Goal: Task Accomplishment & Management: Manage account settings

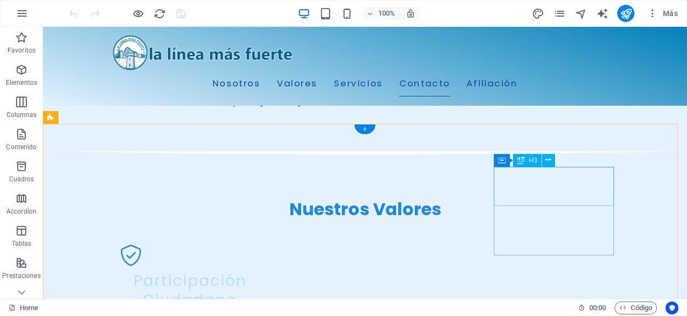
scroll to position [1471, 0]
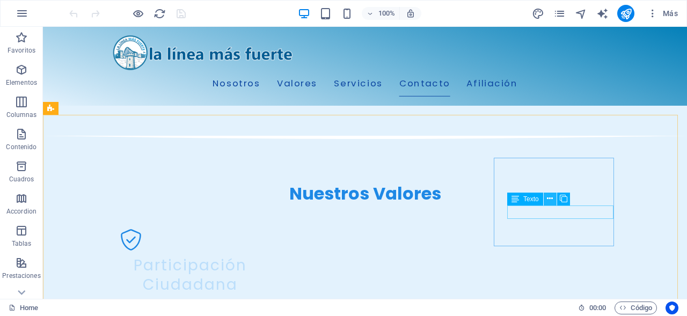
click at [551, 200] on icon at bounding box center [550, 198] width 6 height 11
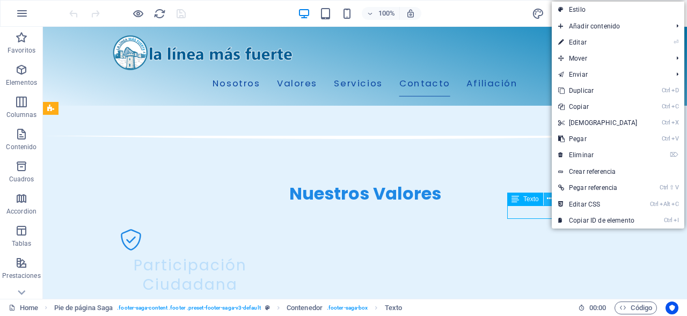
click at [551, 200] on icon at bounding box center [550, 198] width 6 height 11
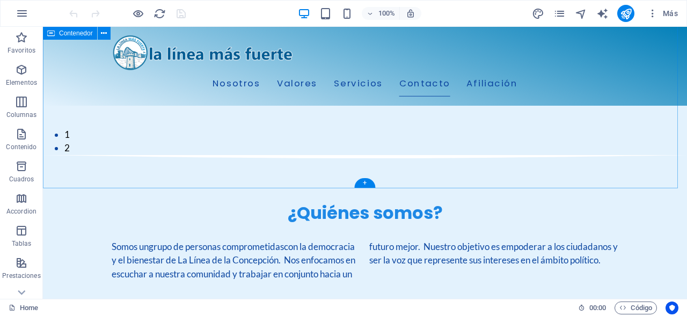
scroll to position [1544, 0]
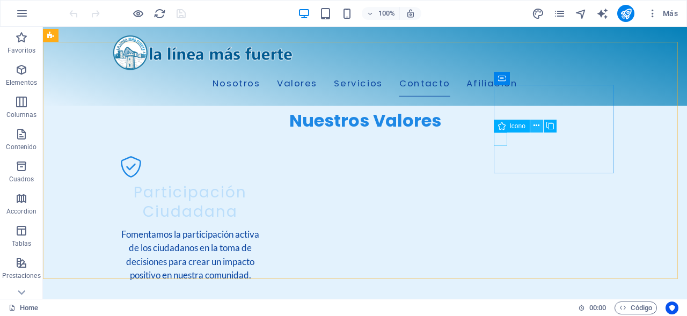
click at [537, 125] on icon at bounding box center [536, 125] width 6 height 11
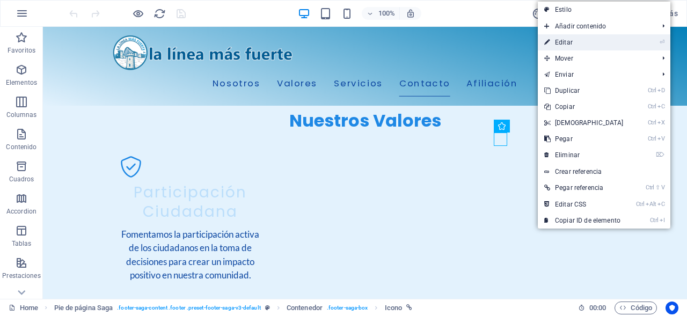
click at [584, 44] on link "⏎ Editar" at bounding box center [584, 42] width 92 height 16
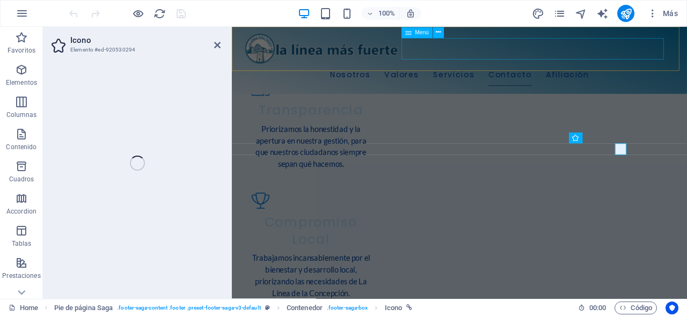
select select "xMidYMid"
select select "px"
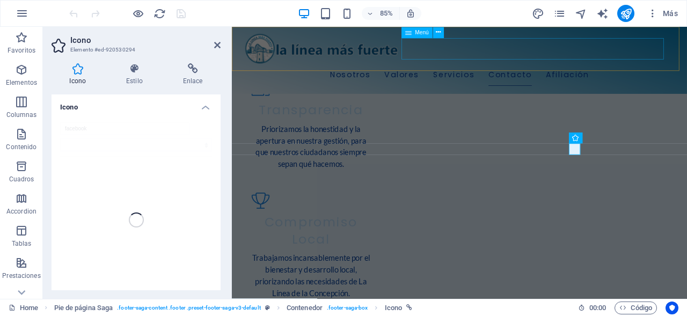
scroll to position [1474, 0]
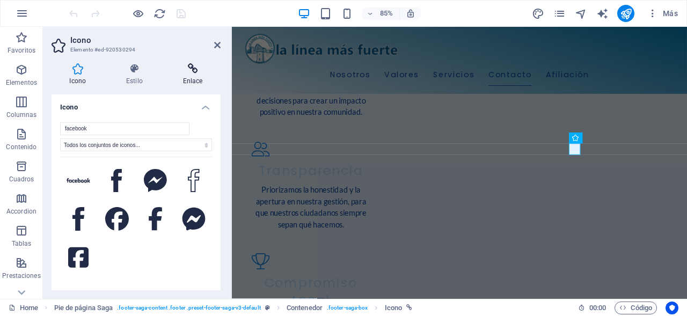
click at [188, 70] on icon at bounding box center [193, 68] width 56 height 11
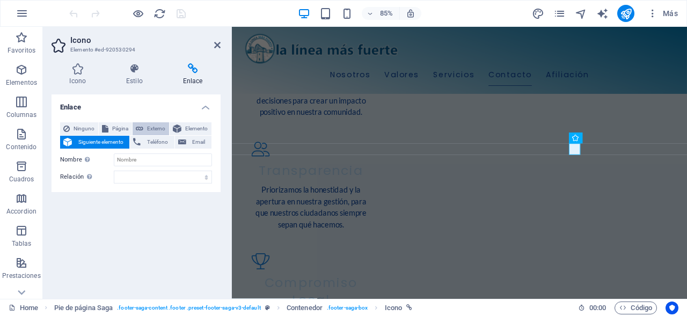
click at [157, 129] on span "Externo" at bounding box center [156, 128] width 19 height 13
select select "blank"
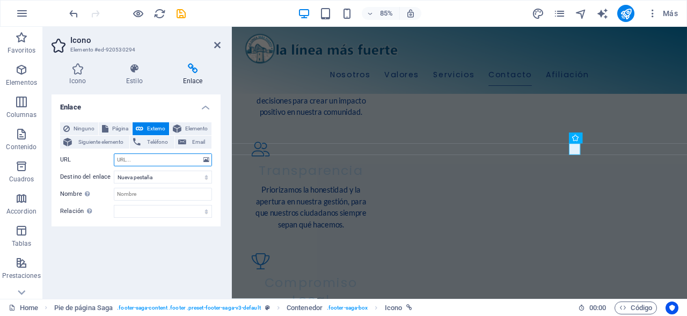
paste input "ttps://[DOMAIN_NAME][URL]"
type input "ttps://[DOMAIN_NAME][URL]"
click at [218, 45] on icon at bounding box center [217, 45] width 6 height 9
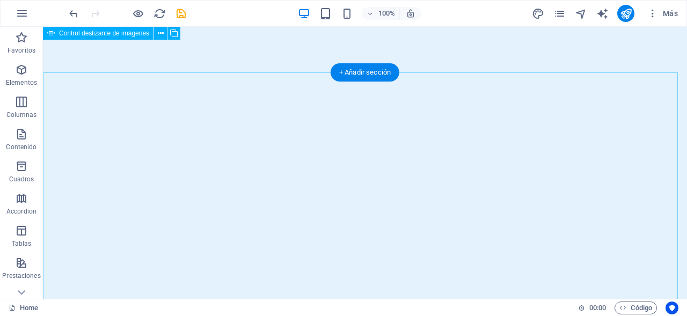
scroll to position [0, 0]
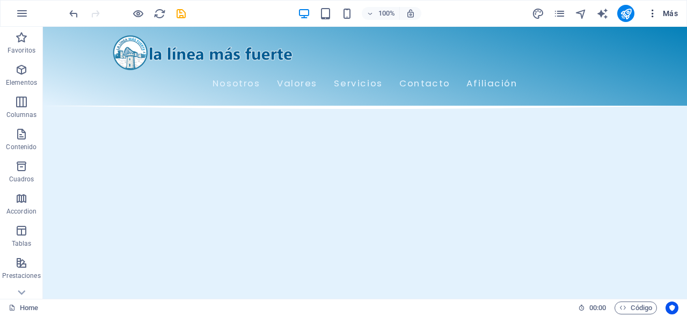
click at [671, 12] on span "Más" at bounding box center [662, 13] width 31 height 11
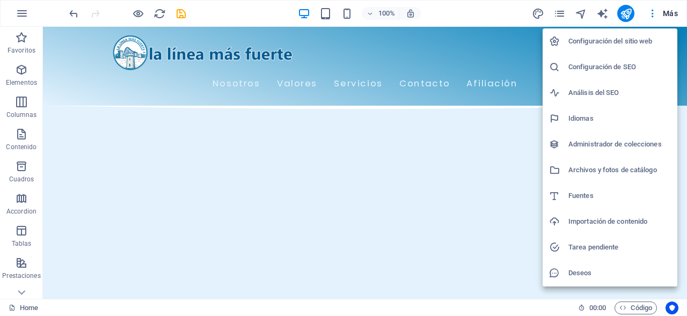
click at [565, 16] on div at bounding box center [343, 158] width 687 height 316
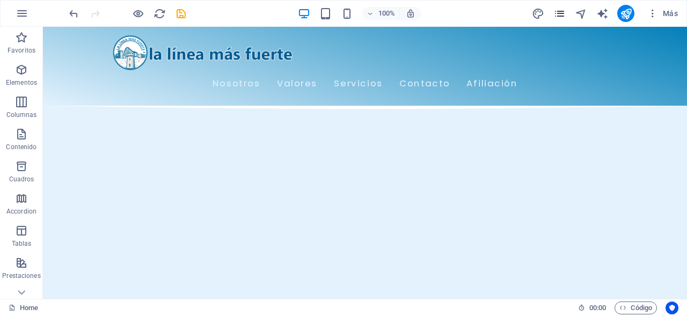
click at [556, 14] on icon "pages" at bounding box center [559, 14] width 12 height 12
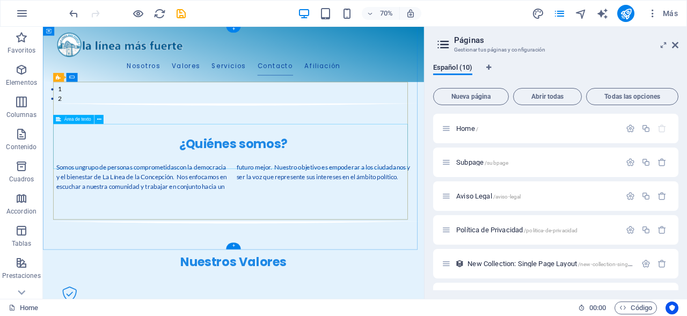
scroll to position [1387, 0]
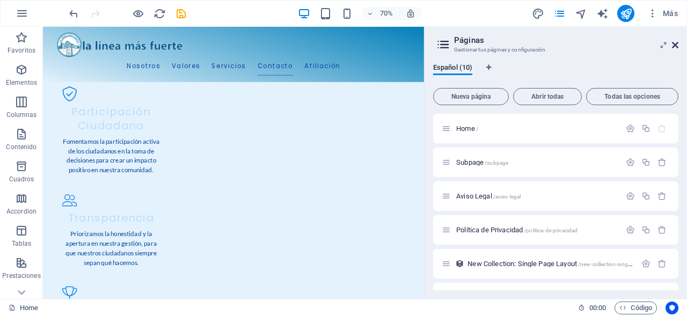
click at [673, 45] on icon at bounding box center [675, 45] width 6 height 9
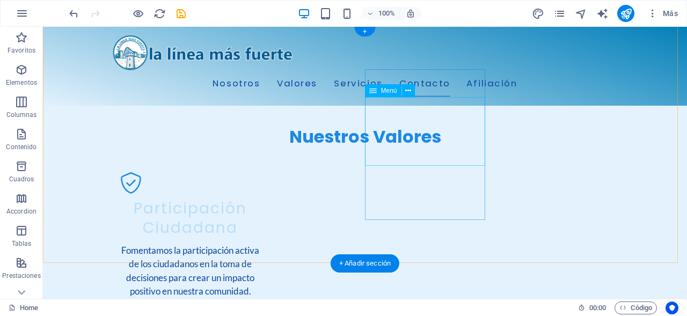
scroll to position [1561, 0]
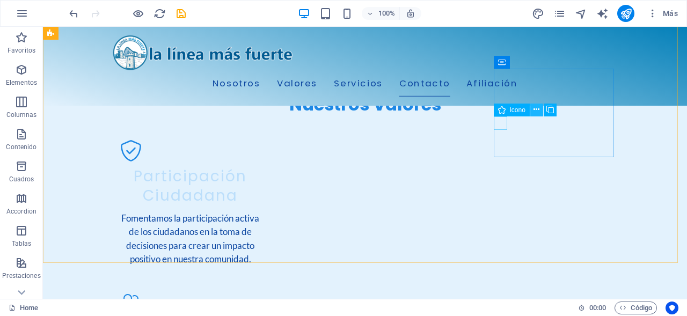
click at [539, 108] on icon at bounding box center [536, 109] width 6 height 11
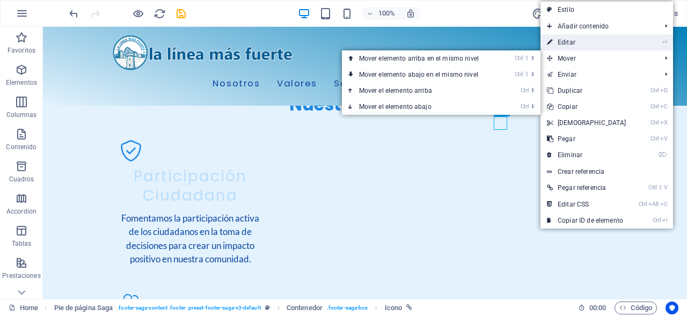
click at [577, 42] on link "⏎ Editar" at bounding box center [586, 42] width 92 height 16
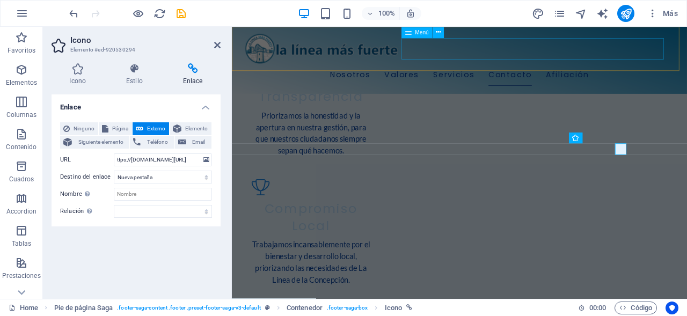
scroll to position [1474, 0]
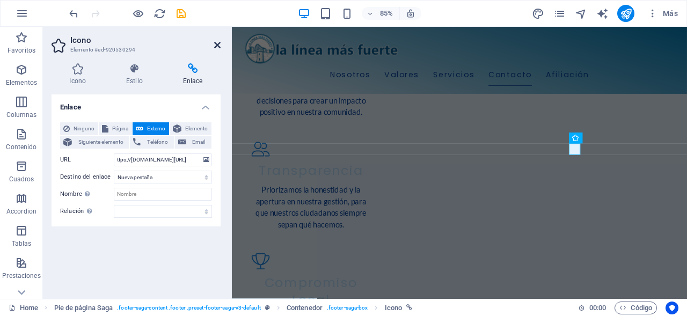
click at [218, 45] on icon at bounding box center [217, 45] width 6 height 9
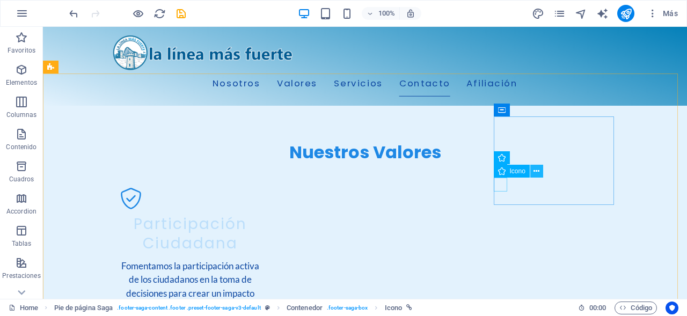
click at [532, 172] on button at bounding box center [536, 171] width 13 height 13
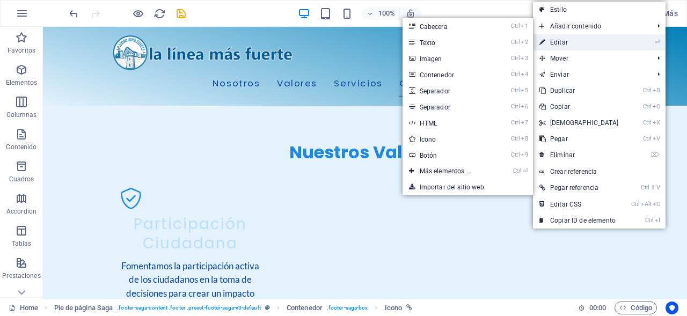
click at [559, 45] on link "⏎ Editar" at bounding box center [579, 42] width 92 height 16
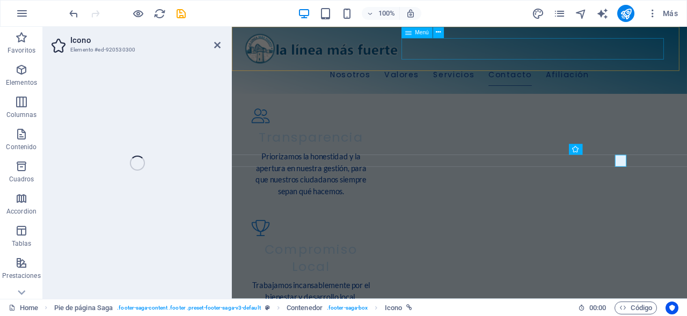
select select "xMidYMid"
select select "px"
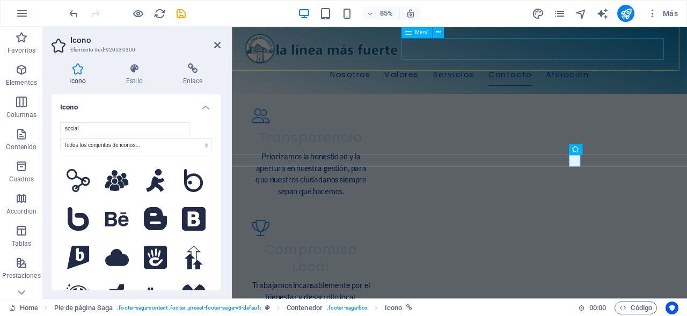
scroll to position [1474, 0]
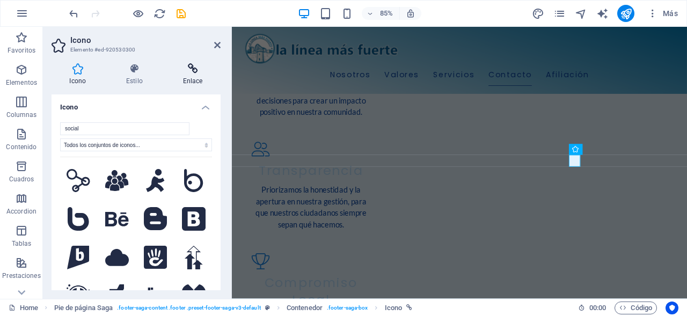
click at [194, 76] on h4 "Enlace" at bounding box center [193, 74] width 56 height 23
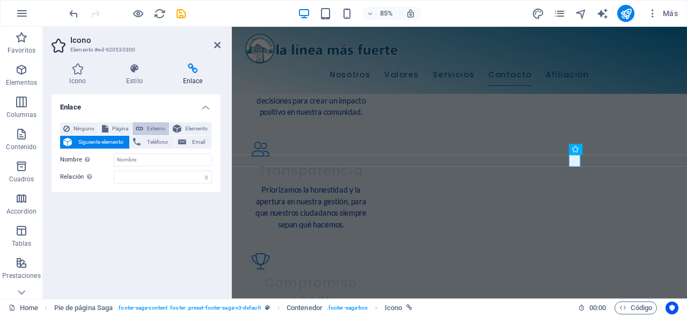
click at [158, 128] on span "Externo" at bounding box center [156, 128] width 19 height 13
select select "blank"
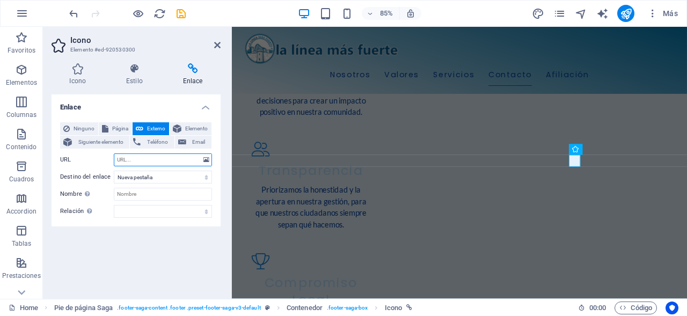
paste input "[URL][DOMAIN_NAME]"
type input "[URL][DOMAIN_NAME]"
click at [628, 9] on icon "publish" at bounding box center [626, 14] width 12 height 12
checkbox input "false"
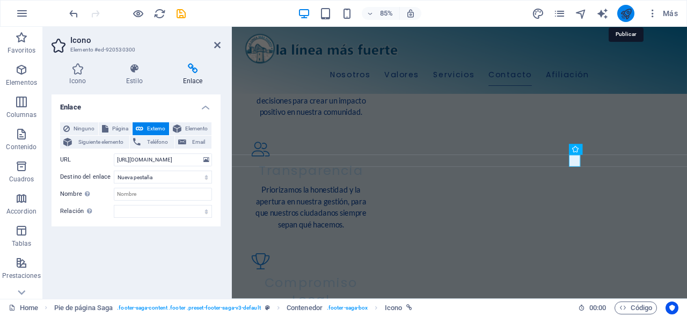
scroll to position [1513, 0]
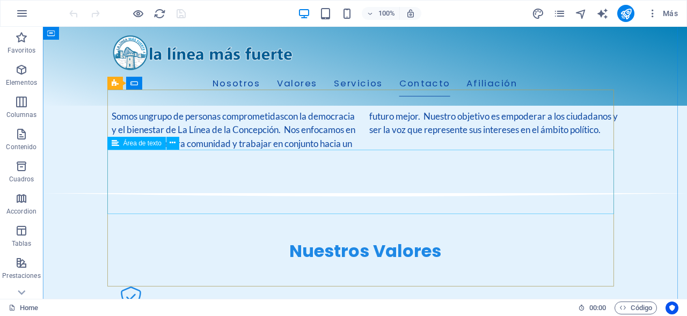
scroll to position [1561, 0]
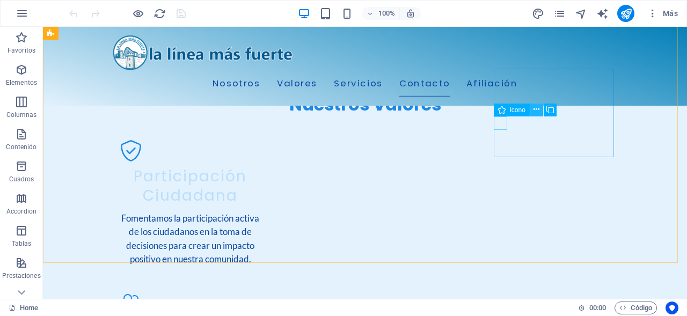
click at [538, 109] on icon at bounding box center [536, 109] width 6 height 11
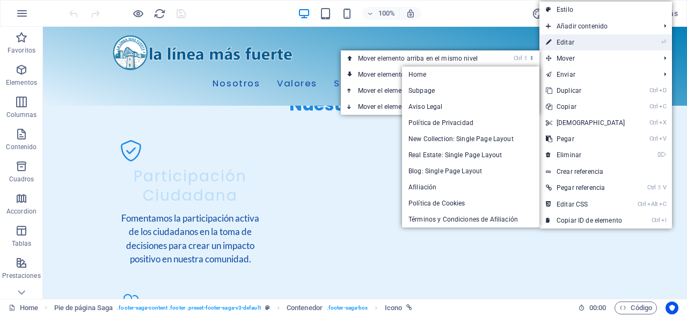
click at [575, 43] on link "⏎ Editar" at bounding box center [585, 42] width 92 height 16
select select "xMidYMid"
select select "px"
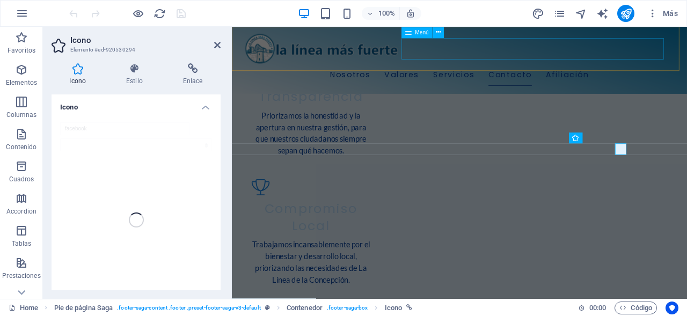
scroll to position [1474, 0]
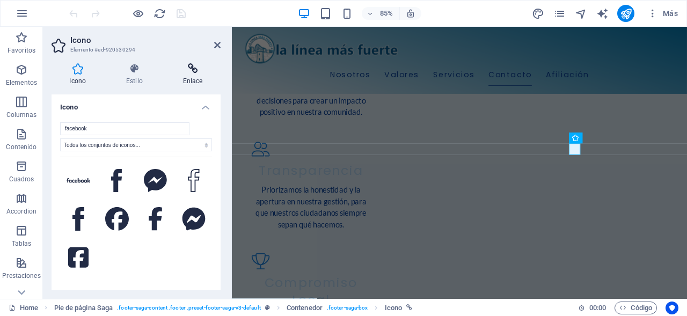
click at [200, 75] on h4 "Enlace" at bounding box center [193, 74] width 56 height 23
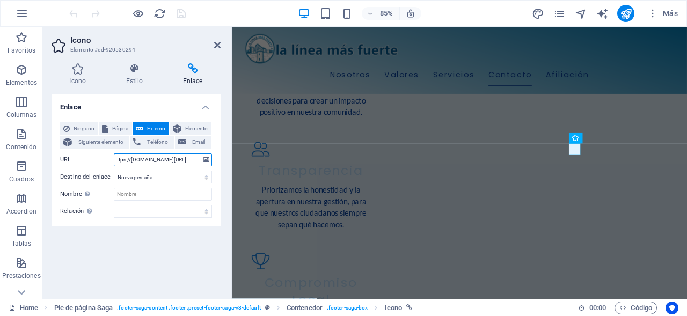
click at [115, 158] on input "ttps://[DOMAIN_NAME][URL]" at bounding box center [163, 159] width 98 height 13
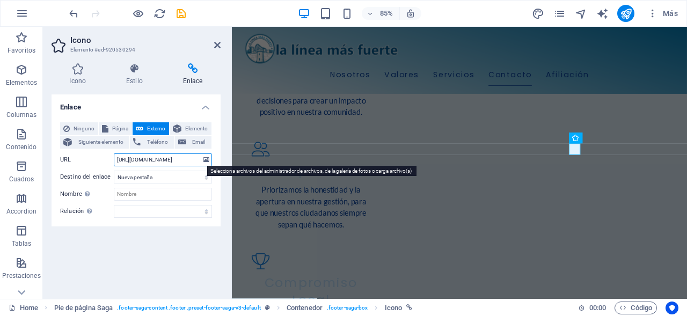
drag, startPoint x: 114, startPoint y: 160, endPoint x: 196, endPoint y: 161, distance: 82.1
click at [201, 159] on input "https://www.facebook.com/profile.php?id=61581784981880" at bounding box center [163, 159] width 98 height 13
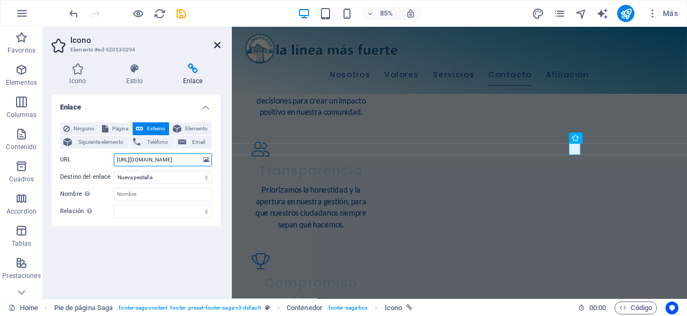
type input "https://www.facebook.com/profile.php?id=61581784981880"
click at [219, 43] on icon at bounding box center [217, 45] width 6 height 9
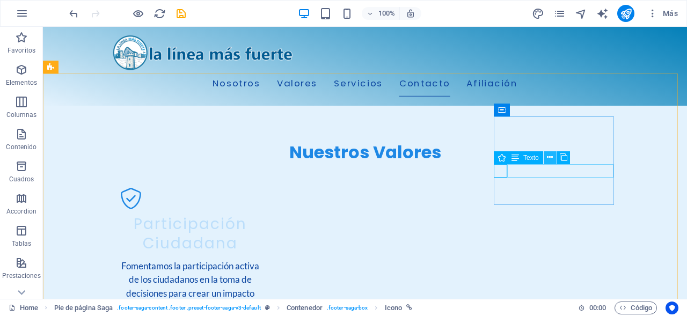
click at [547, 156] on icon at bounding box center [550, 157] width 6 height 11
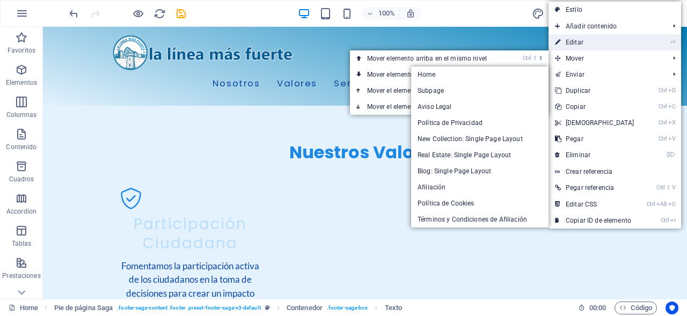
click at [604, 46] on link "⏎ Editar" at bounding box center [594, 42] width 92 height 16
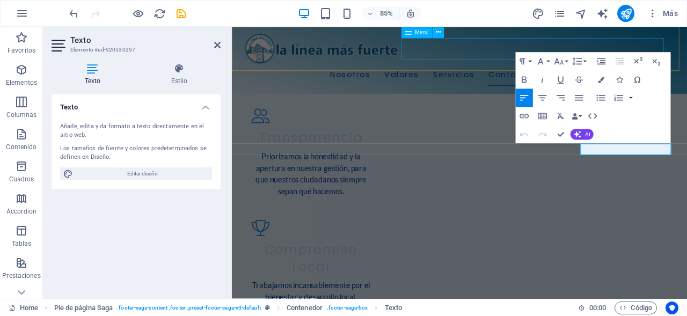
scroll to position [1474, 0]
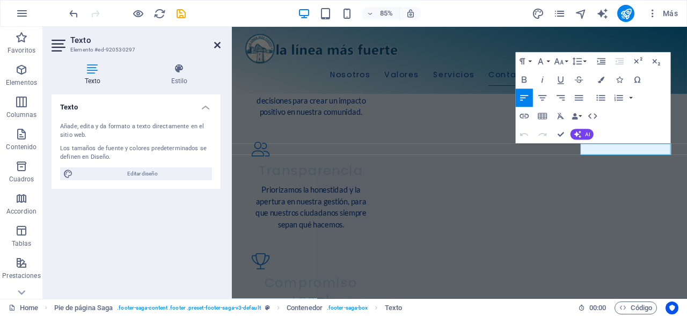
click at [218, 43] on icon at bounding box center [217, 45] width 6 height 9
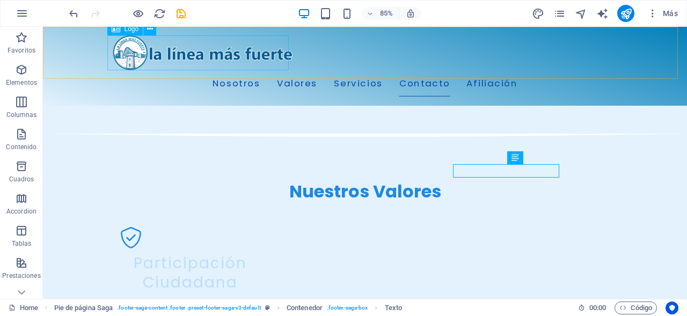
scroll to position [1513, 0]
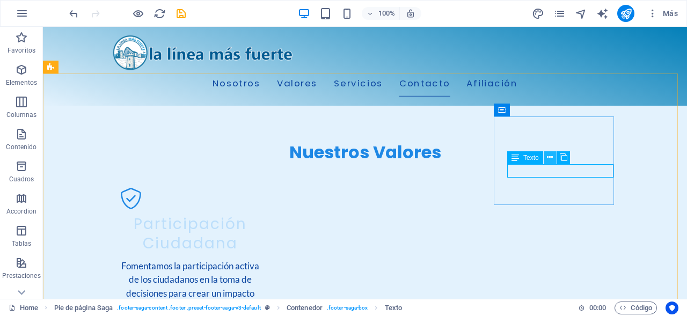
click at [553, 160] on icon at bounding box center [550, 157] width 6 height 11
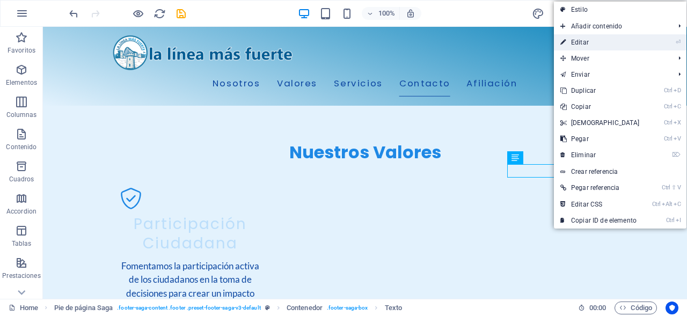
click at [596, 42] on link "⏎ Editar" at bounding box center [600, 42] width 92 height 16
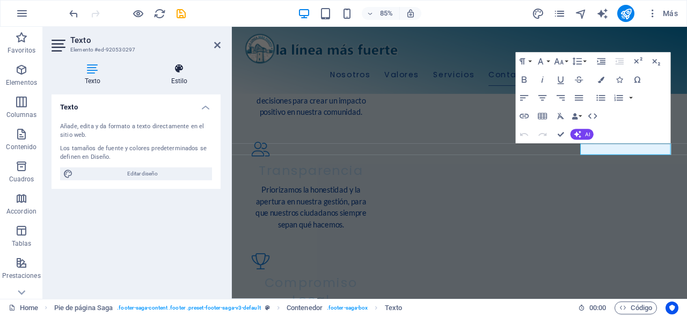
click at [189, 69] on icon at bounding box center [179, 68] width 83 height 11
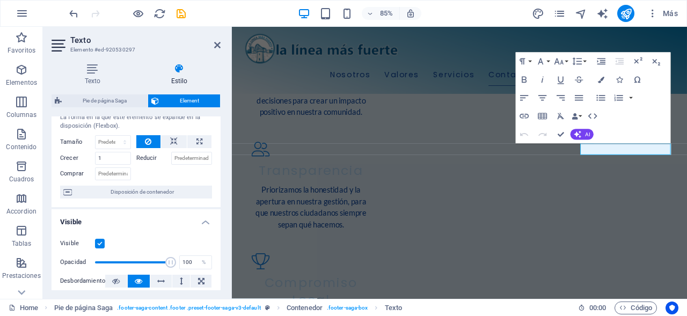
scroll to position [0, 0]
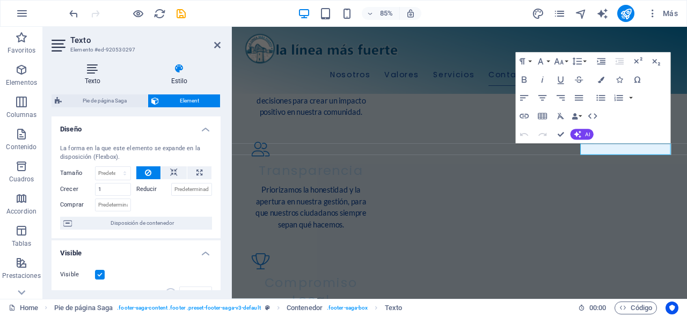
click at [97, 71] on icon at bounding box center [93, 68] width 82 height 11
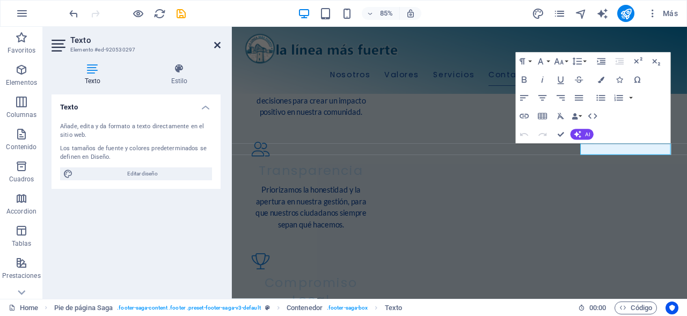
click at [217, 43] on icon at bounding box center [217, 45] width 6 height 9
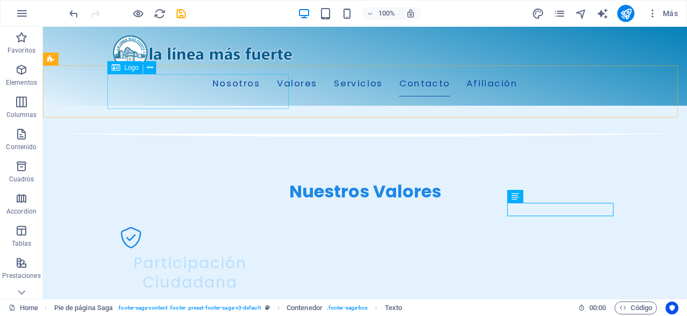
scroll to position [1513, 0]
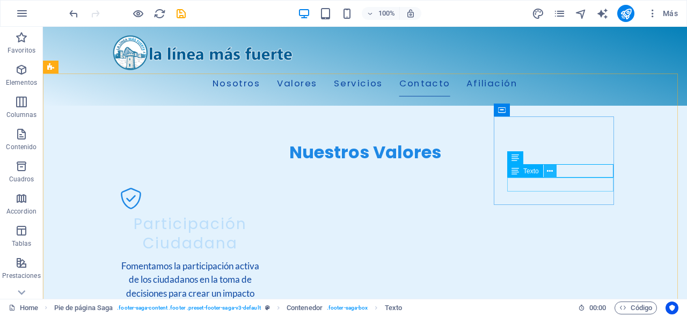
click at [553, 173] on icon at bounding box center [550, 171] width 6 height 11
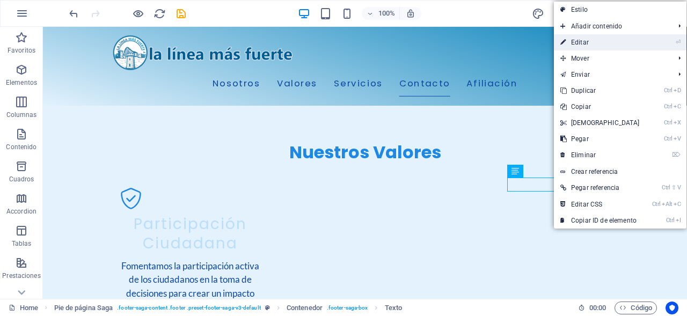
click at [600, 43] on link "⏎ Editar" at bounding box center [600, 42] width 92 height 16
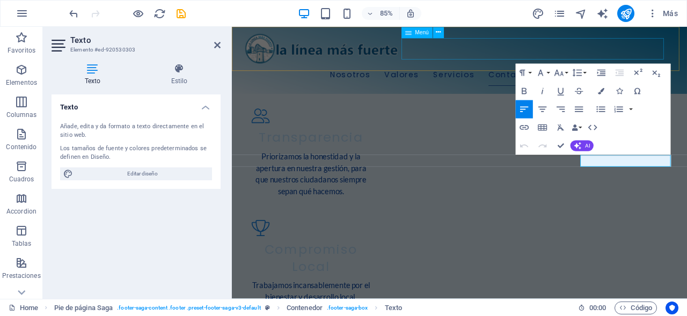
scroll to position [1474, 0]
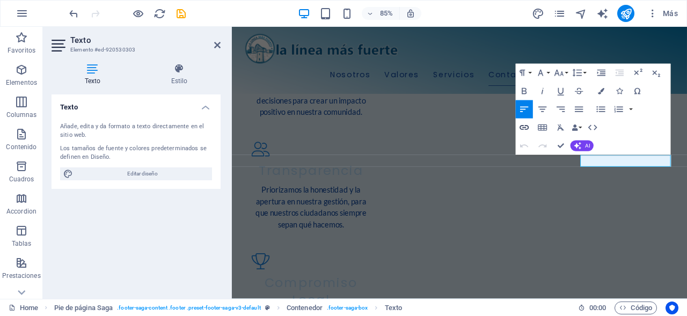
click at [526, 128] on icon "button" at bounding box center [524, 127] width 11 height 11
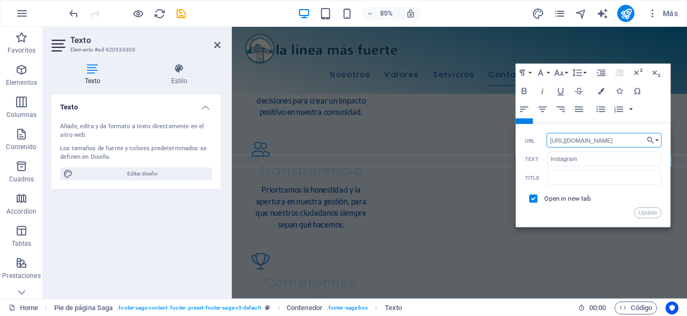
drag, startPoint x: 569, startPoint y: 141, endPoint x: 629, endPoint y: 141, distance: 60.1
click at [629, 141] on input "https://www.instagram.com/" at bounding box center [604, 140] width 115 height 14
paste input "[URL][DOMAIN_NAME]"
type input "https://https://www.instagram.com/lalineamasfuerte"
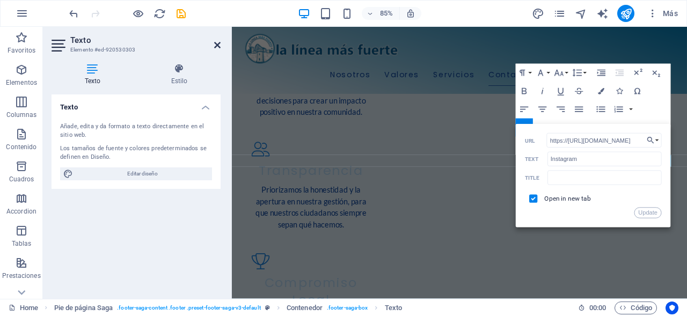
click at [219, 44] on icon at bounding box center [217, 45] width 6 height 9
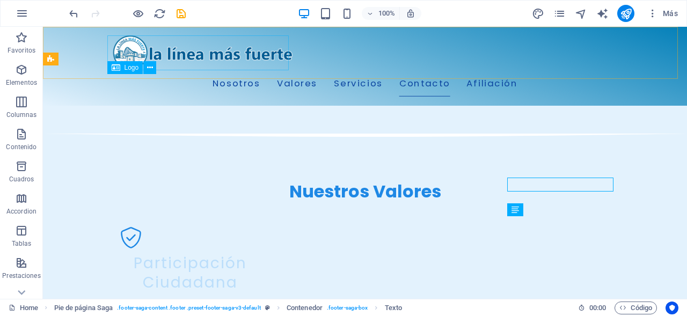
scroll to position [1513, 0]
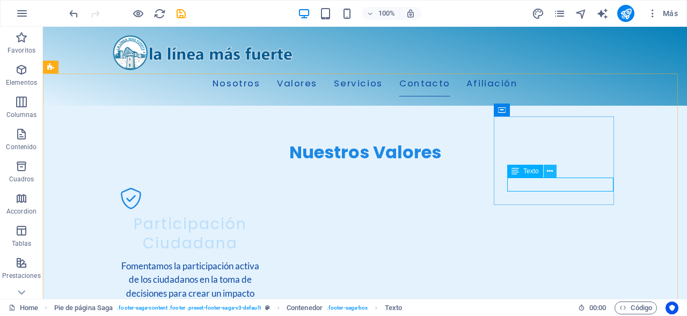
click at [547, 170] on icon at bounding box center [550, 171] width 6 height 11
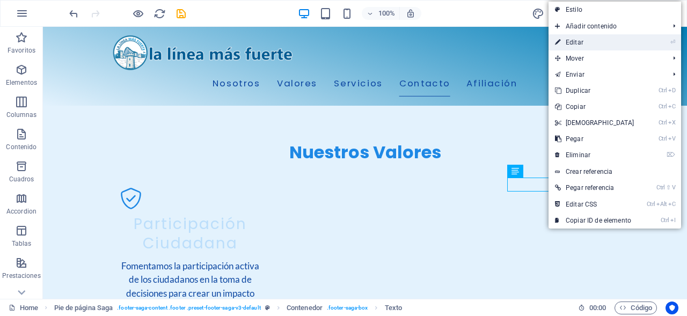
click at [584, 39] on link "⏎ Editar" at bounding box center [594, 42] width 92 height 16
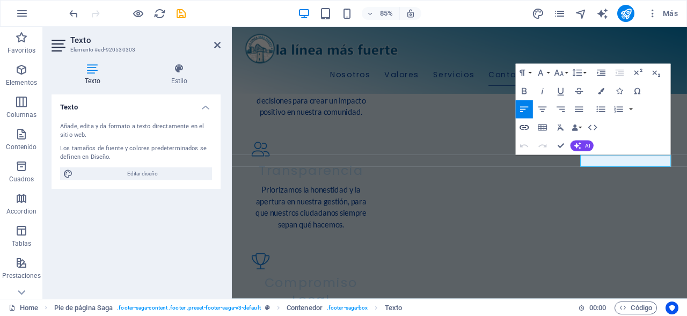
click at [521, 124] on icon "button" at bounding box center [524, 127] width 11 height 11
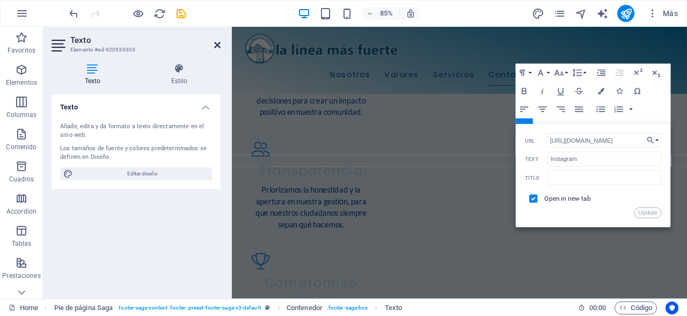
click at [218, 47] on icon at bounding box center [217, 45] width 6 height 9
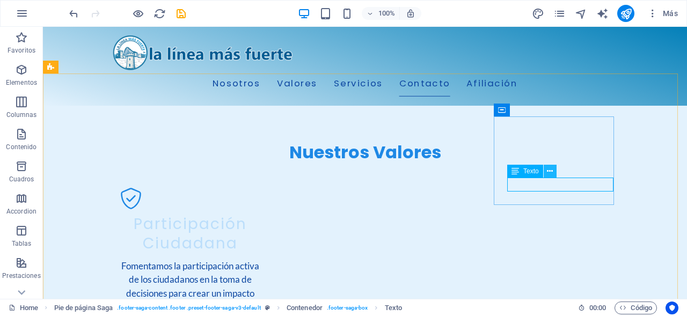
click at [551, 175] on icon at bounding box center [550, 171] width 6 height 11
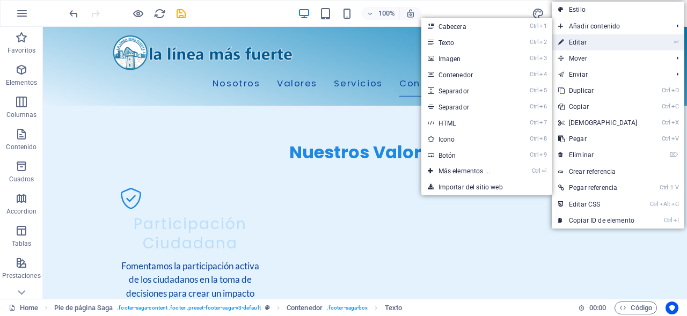
click at [598, 41] on link "⏎ Editar" at bounding box center [598, 42] width 92 height 16
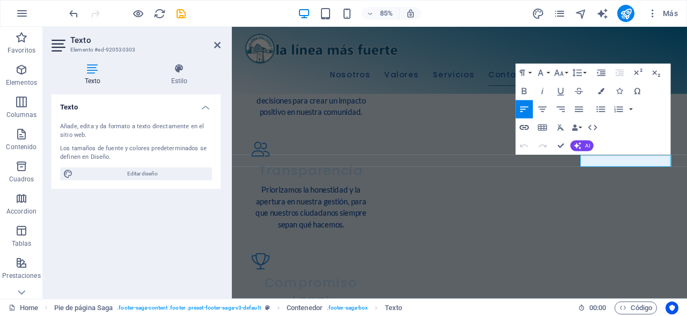
click at [523, 128] on icon "button" at bounding box center [524, 127] width 11 height 11
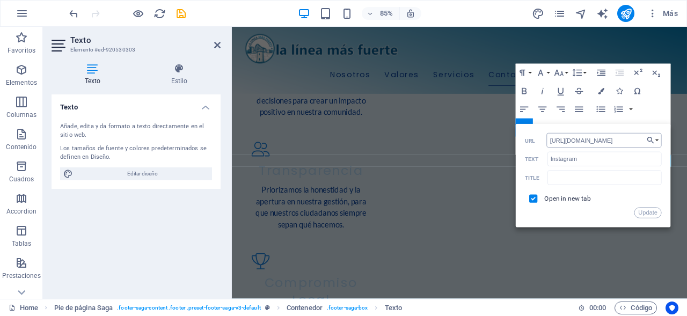
drag, startPoint x: 569, startPoint y: 142, endPoint x: 628, endPoint y: 147, distance: 58.7
click at [628, 147] on input "https://www.instagram.com/" at bounding box center [604, 140] width 115 height 14
type input "https://https://www.instagram.com/lalineamasfuerte"
click at [651, 215] on button "Update" at bounding box center [647, 213] width 27 height 11
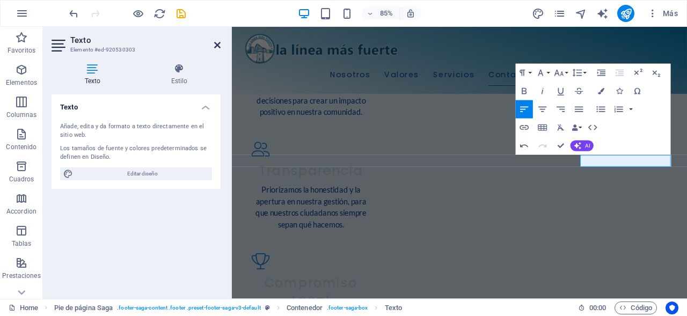
click at [217, 44] on icon at bounding box center [217, 45] width 6 height 9
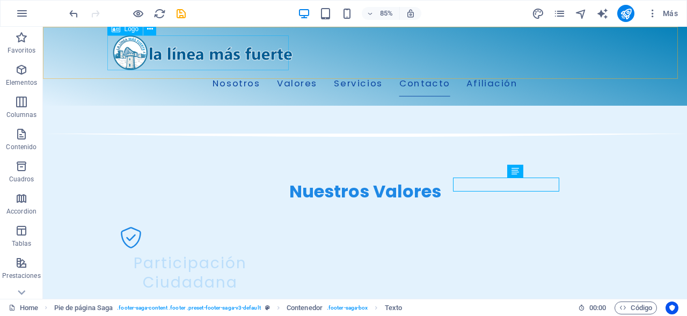
scroll to position [1513, 0]
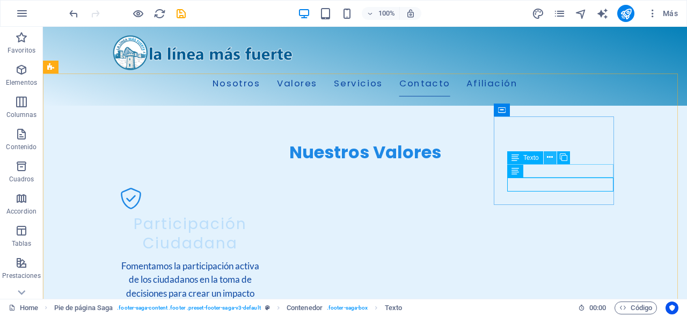
click at [552, 159] on icon at bounding box center [550, 157] width 6 height 11
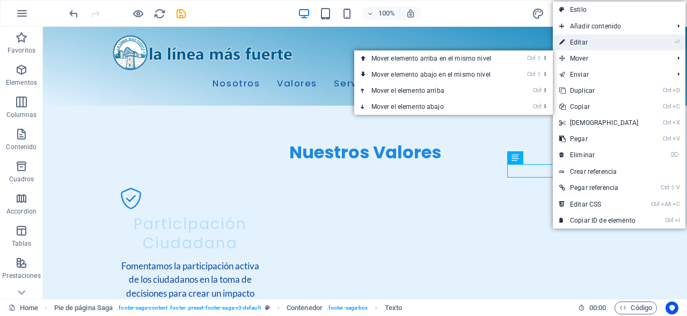
click at [588, 36] on link "⏎ Editar" at bounding box center [599, 42] width 92 height 16
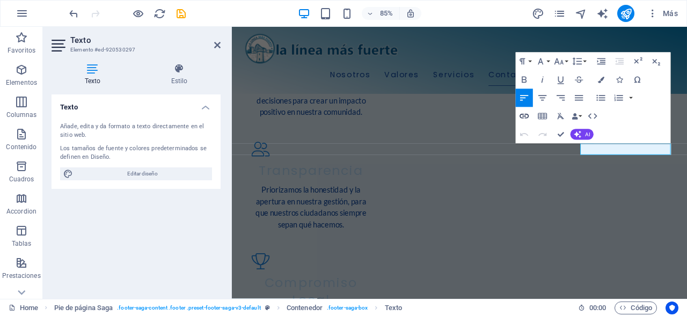
click at [524, 114] on icon "button" at bounding box center [524, 116] width 11 height 11
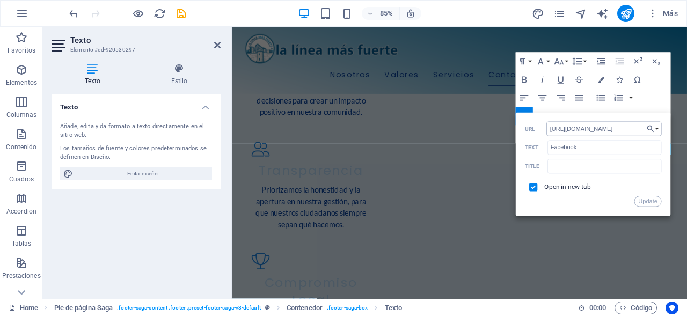
drag, startPoint x: 548, startPoint y: 127, endPoint x: 632, endPoint y: 132, distance: 83.9
click at [632, 132] on input "https://www.facebook.com/" at bounding box center [604, 129] width 115 height 14
type input "https://www.facebook.com/profile.php?id=61581784981880"
click at [612, 128] on input "https://www.facebook.com/profile.php?id=61581784981880" at bounding box center [604, 129] width 115 height 14
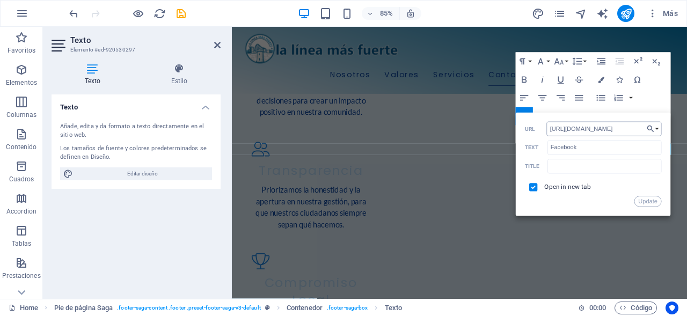
scroll to position [0, 0]
click at [643, 204] on button "Update" at bounding box center [647, 201] width 27 height 11
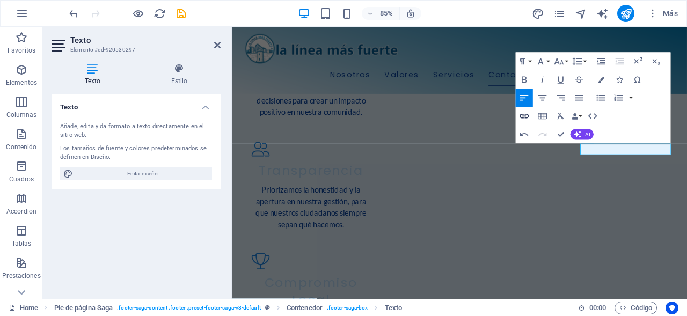
click at [526, 115] on icon "button" at bounding box center [524, 116] width 11 height 11
type input "Facebook"
checkbox input "true"
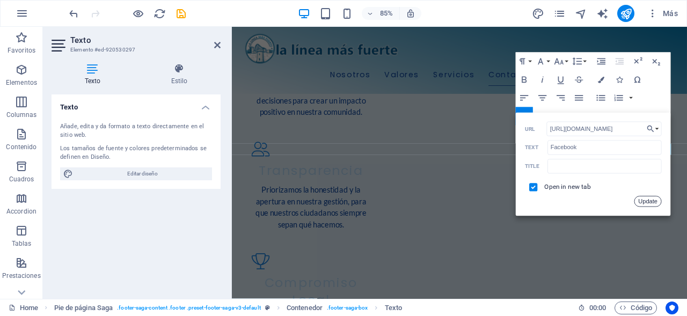
click at [649, 204] on button "Update" at bounding box center [647, 201] width 27 height 11
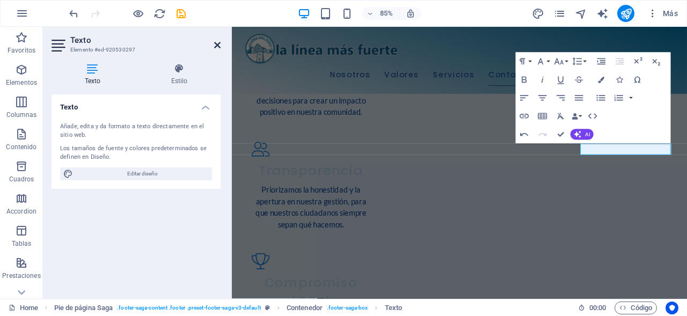
click at [216, 42] on icon at bounding box center [217, 45] width 6 height 9
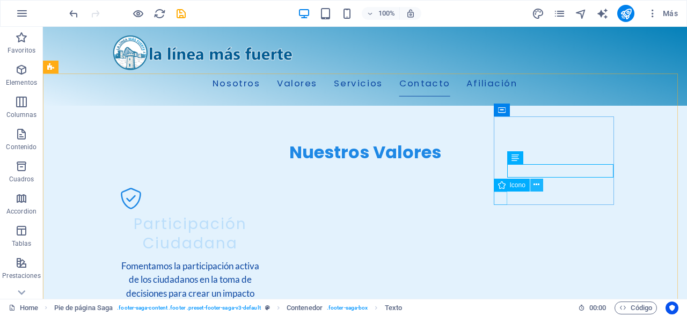
click at [541, 187] on button at bounding box center [536, 185] width 13 height 13
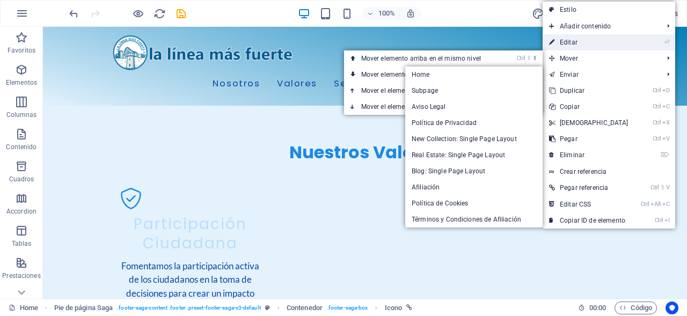
click at [577, 40] on link "⏎ Editar" at bounding box center [589, 42] width 92 height 16
select select "xMidYMid"
select select "px"
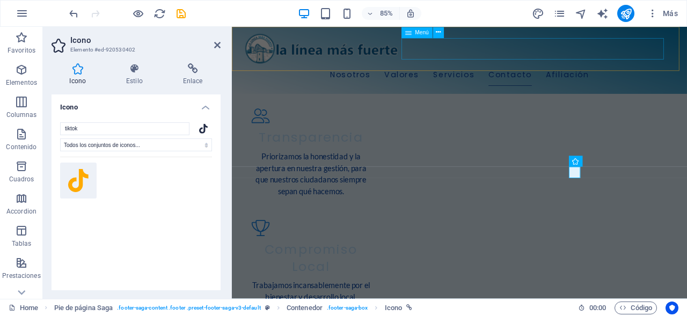
scroll to position [1474, 0]
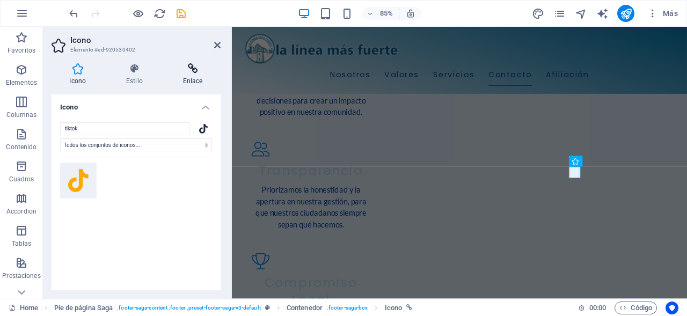
click at [200, 84] on h4 "Enlace" at bounding box center [193, 74] width 56 height 23
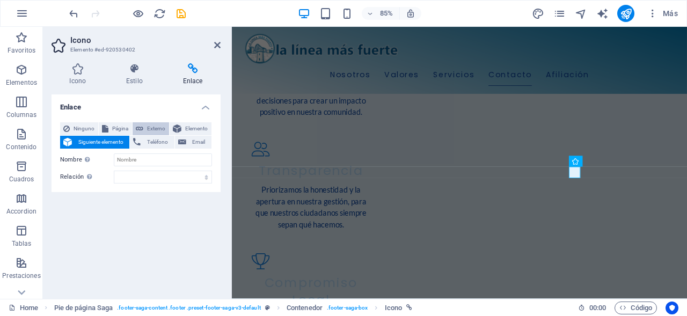
click at [145, 129] on button "Externo" at bounding box center [151, 128] width 36 height 13
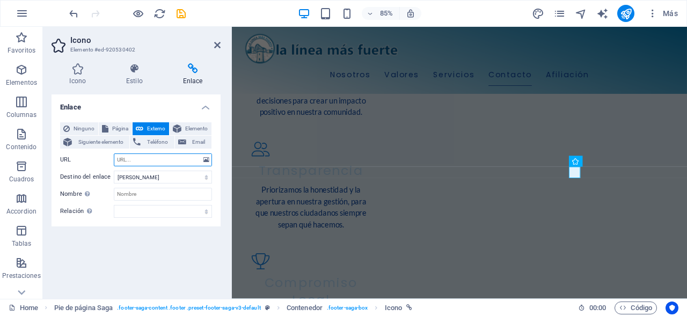
select select "blank"
paste input "https://www.tiktok.com/@lalineamasfuerte"
type input "https://www.tiktok.com/@lalineamasfuerte"
click at [216, 45] on icon at bounding box center [217, 45] width 6 height 9
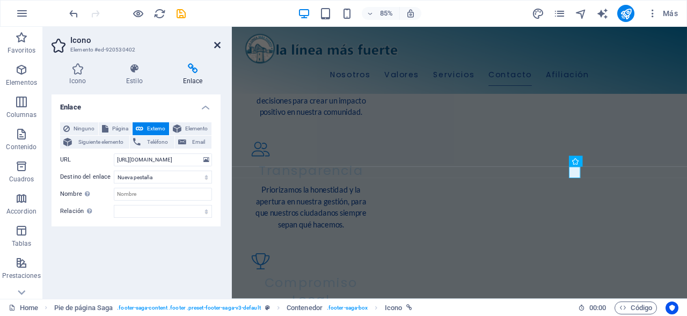
scroll to position [1513, 0]
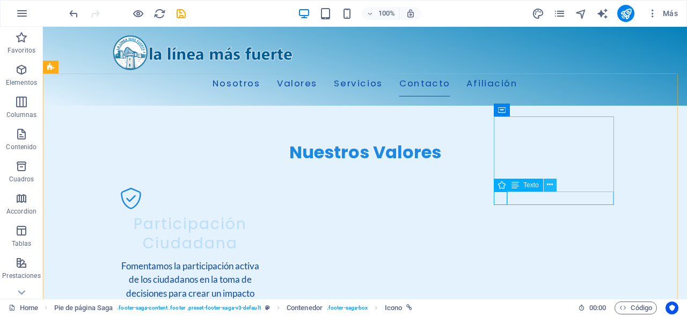
click at [546, 187] on button at bounding box center [550, 185] width 13 height 13
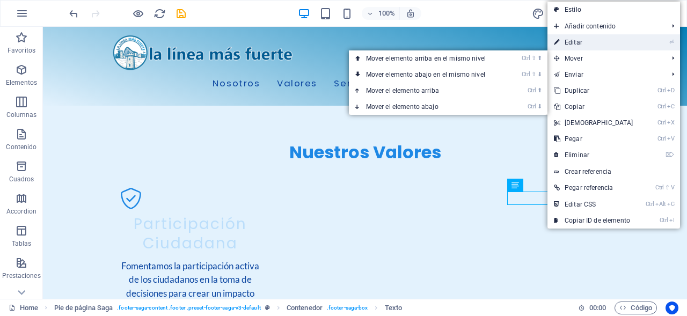
click at [568, 42] on link "⏎ Editar" at bounding box center [593, 42] width 92 height 16
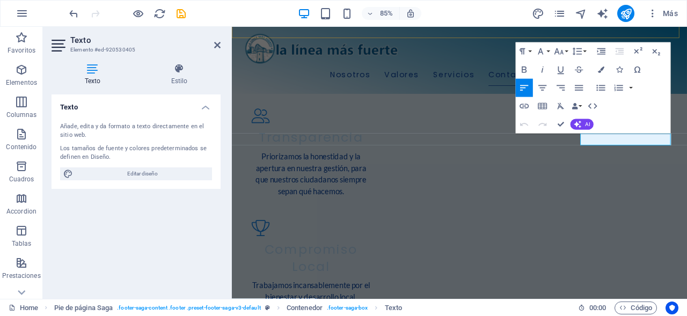
scroll to position [1474, 0]
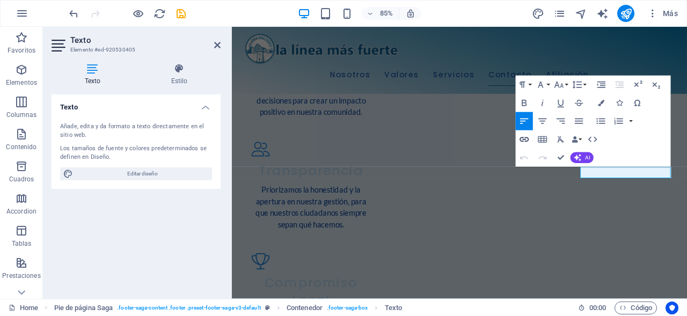
click at [525, 138] on icon "button" at bounding box center [524, 139] width 11 height 11
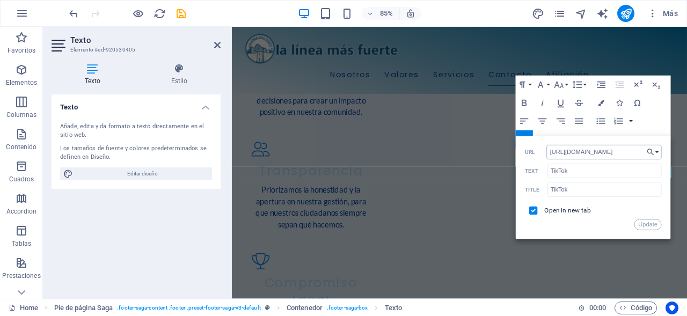
drag, startPoint x: 614, startPoint y: 153, endPoint x: 537, endPoint y: 157, distance: 77.9
click at [547, 157] on input "https://tiktok.com/es" at bounding box center [604, 152] width 115 height 14
type input "https://www.tiktok.com/@lalineamasfuerte"
click at [654, 222] on button "Update" at bounding box center [647, 224] width 27 height 11
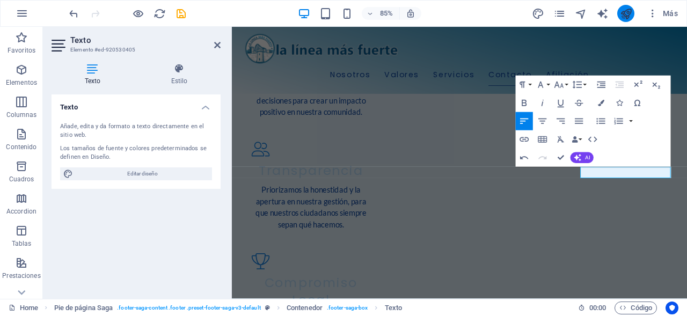
click at [627, 13] on icon "publish" at bounding box center [626, 14] width 12 height 12
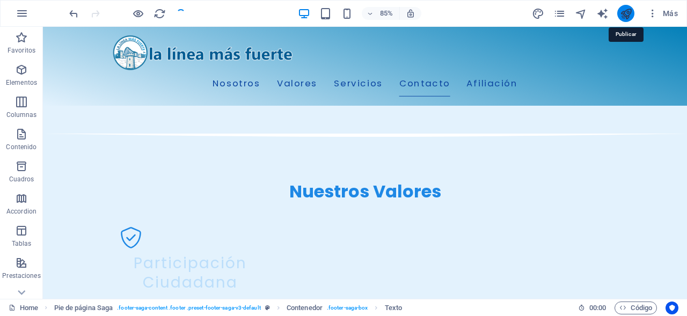
checkbox input "false"
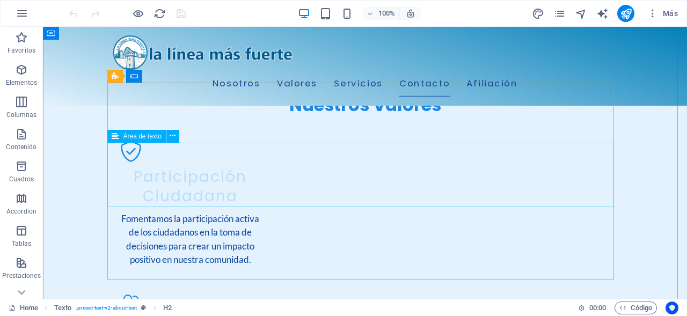
scroll to position [1561, 0]
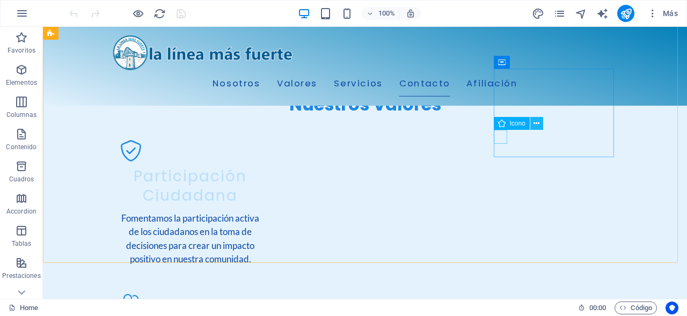
click at [539, 123] on icon at bounding box center [536, 123] width 6 height 11
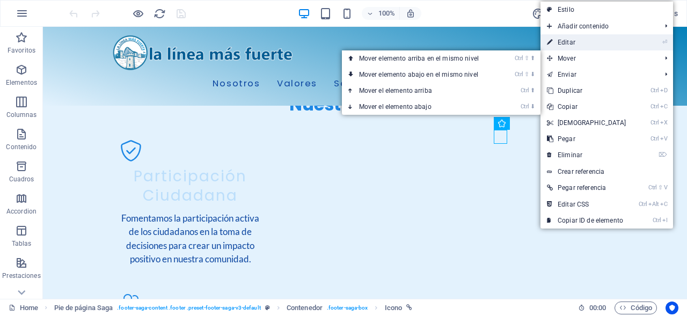
click at [580, 44] on link "⏎ Editar" at bounding box center [586, 42] width 92 height 16
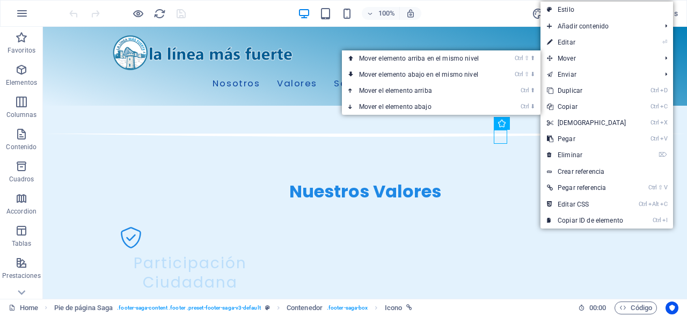
select select "xMidYMid"
select select "px"
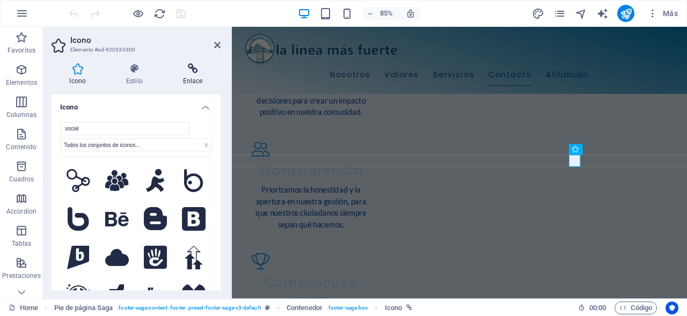
click at [195, 79] on h4 "Enlace" at bounding box center [193, 74] width 56 height 23
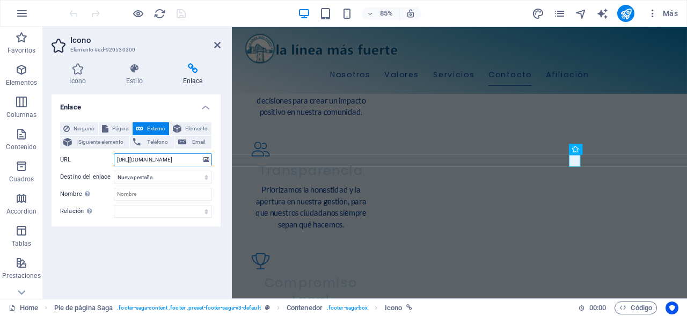
drag, startPoint x: 115, startPoint y: 161, endPoint x: 221, endPoint y: 156, distance: 105.8
click at [221, 156] on div "Enlace Ninguno Página Externo Elemento Siguiente elemento Teléfono Email Página…" at bounding box center [136, 192] width 169 height 196
click at [116, 160] on input "[URL][DOMAIN_NAME]" at bounding box center [163, 159] width 98 height 13
drag, startPoint x: 117, startPoint y: 160, endPoint x: 230, endPoint y: 161, distance: 112.7
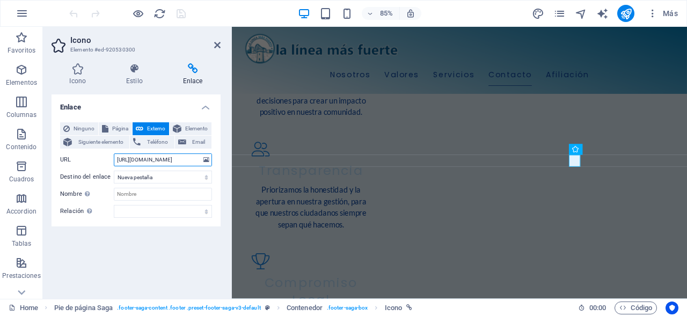
click at [212, 161] on input "[URL][DOMAIN_NAME]" at bounding box center [163, 159] width 98 height 13
drag, startPoint x: 218, startPoint y: 45, endPoint x: 178, endPoint y: 20, distance: 47.2
click at [218, 45] on icon at bounding box center [217, 45] width 6 height 9
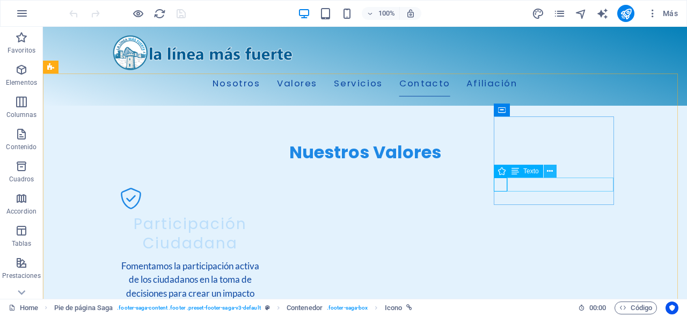
click at [550, 173] on icon at bounding box center [550, 171] width 6 height 11
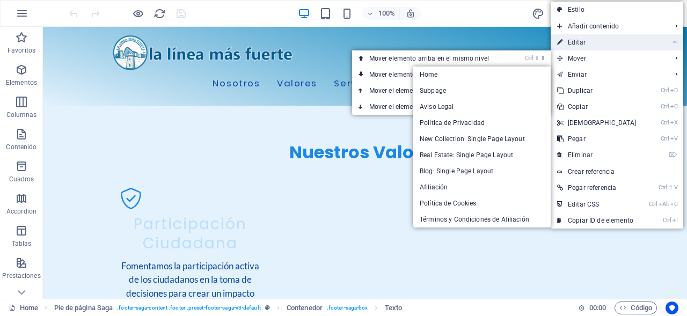
click at [579, 45] on link "⏎ Editar" at bounding box center [597, 42] width 92 height 16
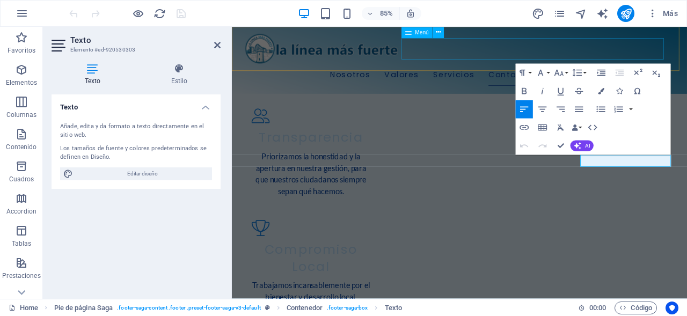
scroll to position [1474, 0]
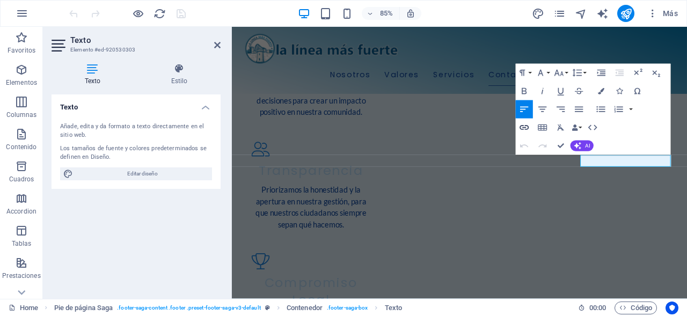
click at [528, 131] on icon "button" at bounding box center [524, 127] width 11 height 11
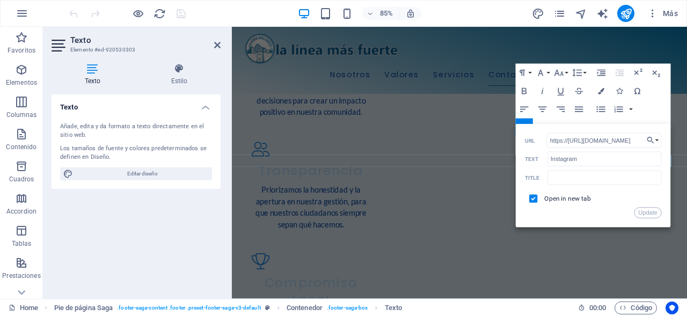
scroll to position [0, 54]
click at [568, 141] on input "https://https://www.instagram.com/lalineamasfuerte" at bounding box center [604, 140] width 115 height 14
drag, startPoint x: 569, startPoint y: 139, endPoint x: 532, endPoint y: 141, distance: 37.1
click at [547, 141] on input "https://https://www.instagram.com/lalineamasfuerte" at bounding box center [604, 140] width 115 height 14
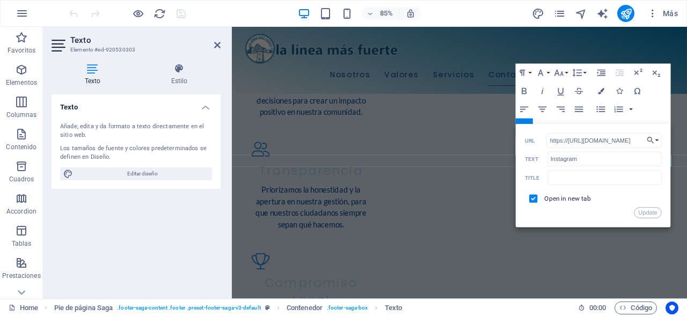
type input "[URL][DOMAIN_NAME]"
click at [641, 213] on button "Update" at bounding box center [647, 213] width 27 height 11
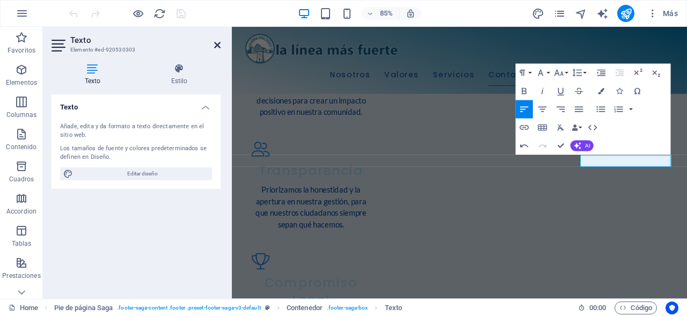
click at [217, 49] on link at bounding box center [217, 45] width 6 height 9
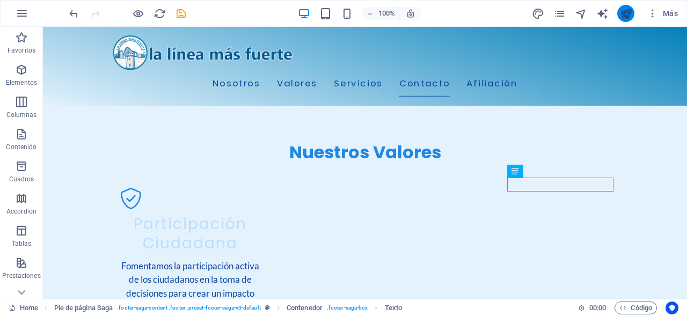
click at [628, 13] on icon "publish" at bounding box center [626, 14] width 12 height 12
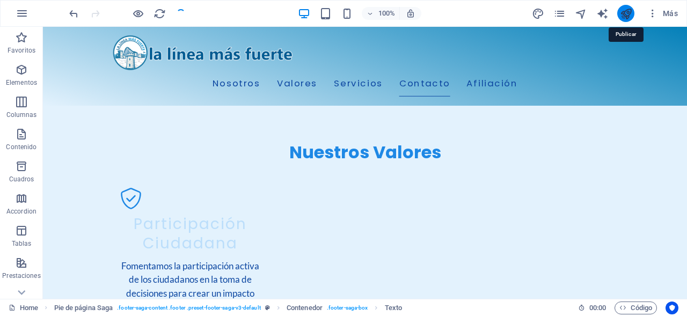
checkbox input "false"
